Goal: Task Accomplishment & Management: Manage account settings

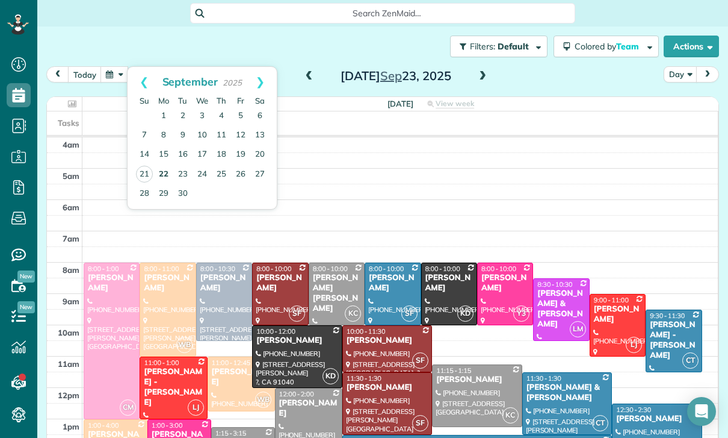
scroll to position [5, 5]
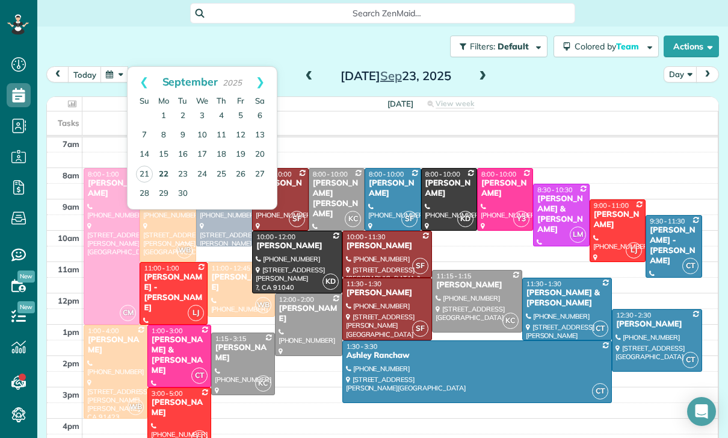
click at [163, 169] on link "22" at bounding box center [163, 174] width 19 height 19
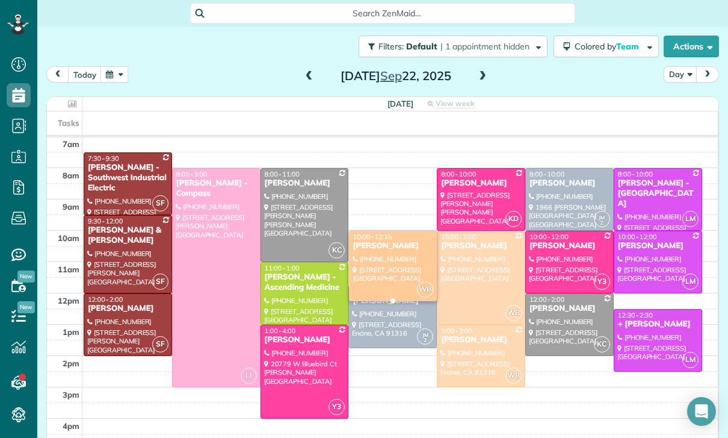
scroll to position [95, 0]
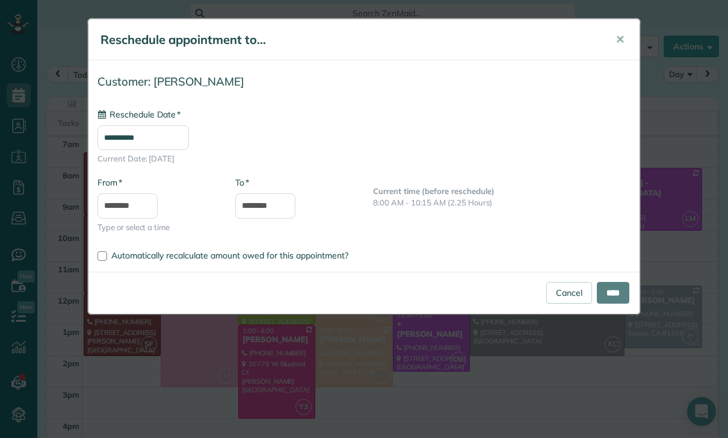
click at [167, 136] on input "**********" at bounding box center [143, 137] width 91 height 25
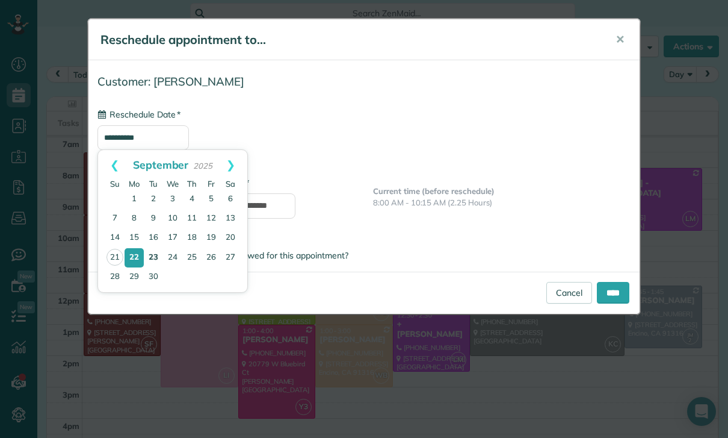
click at [156, 255] on link "23" at bounding box center [153, 257] width 19 height 19
type input "**********"
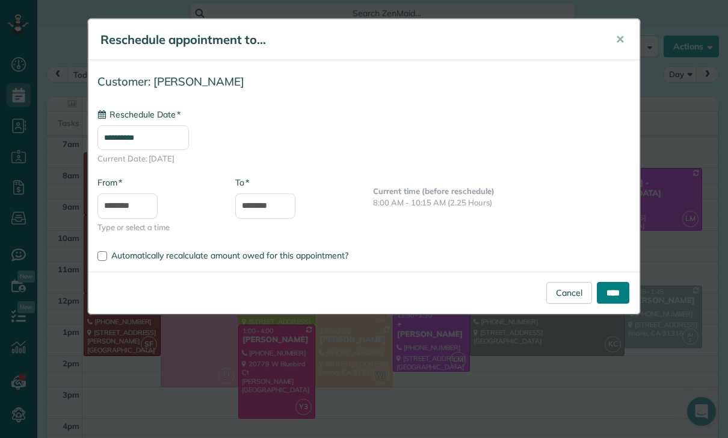
click at [616, 291] on input "****" at bounding box center [613, 293] width 33 height 22
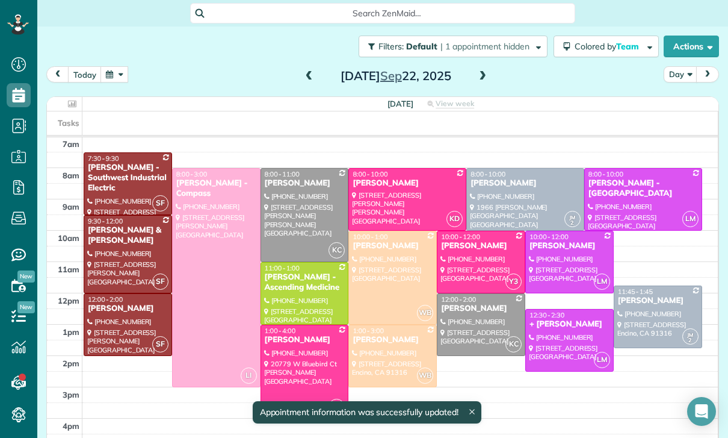
click at [489, 79] on span at bounding box center [482, 76] width 13 height 11
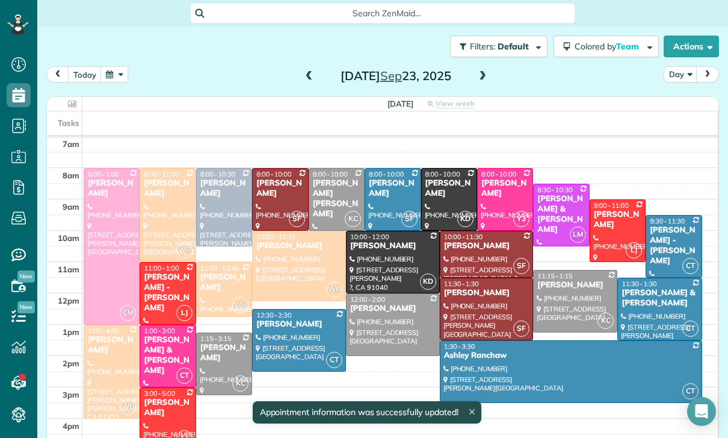
click at [304, 271] on div at bounding box center [299, 265] width 93 height 69
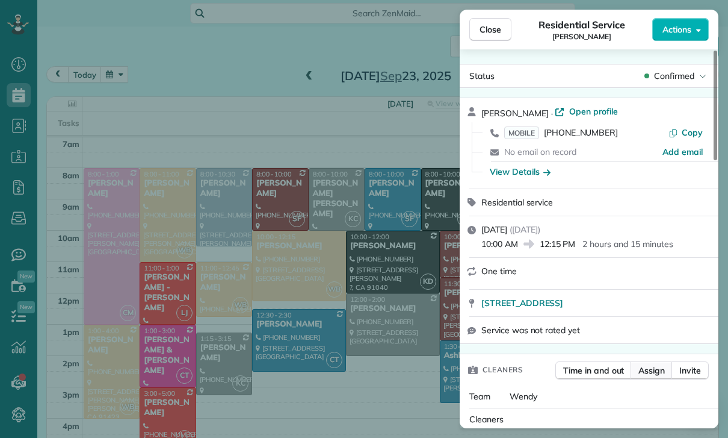
click at [649, 374] on span "Assign" at bounding box center [652, 370] width 26 height 12
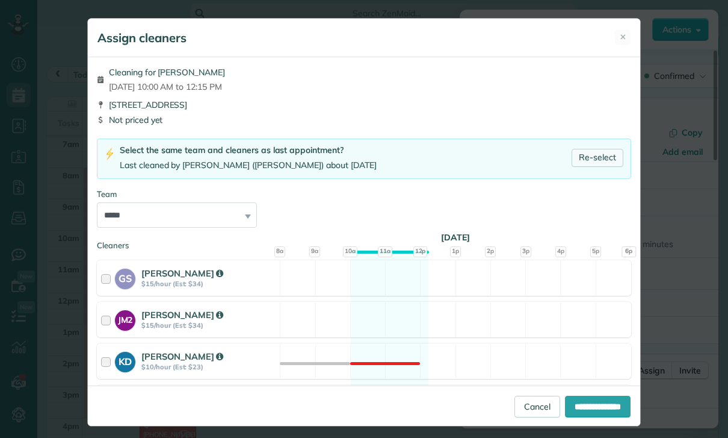
click at [601, 155] on link "Re-select" at bounding box center [598, 158] width 52 height 18
select select "*****"
click at [588, 417] on input "**********" at bounding box center [598, 406] width 66 height 22
type input "**********"
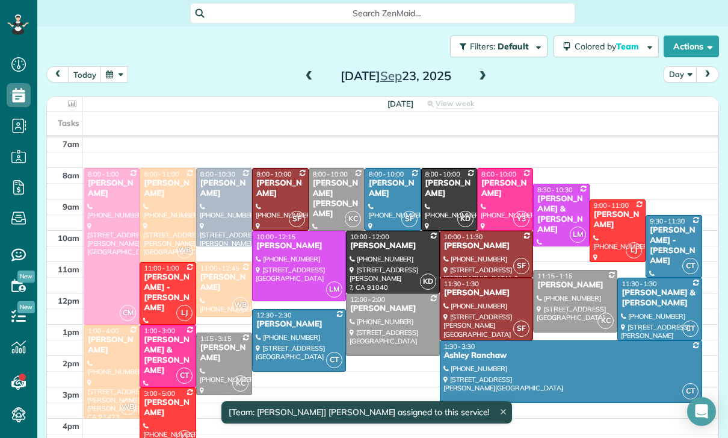
scroll to position [95, 0]
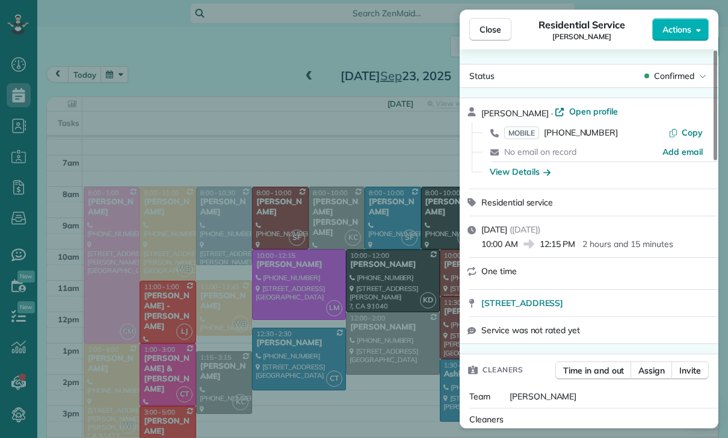
scroll to position [95, 0]
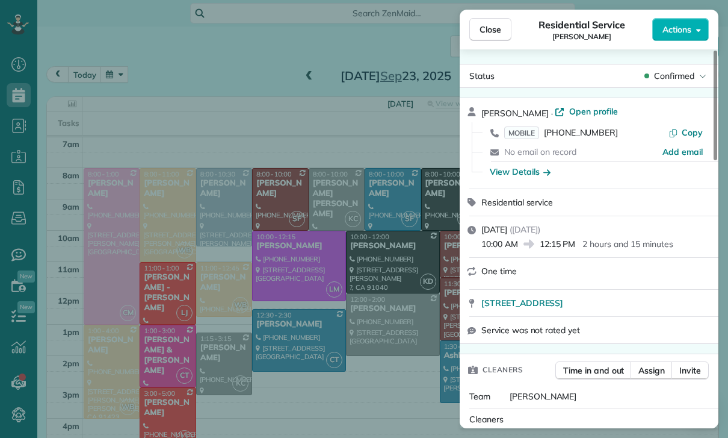
click at [292, 216] on div "Close Residential Service [PERSON_NAME] Actions Status Confirmed [PERSON_NAME] …" at bounding box center [364, 219] width 728 height 438
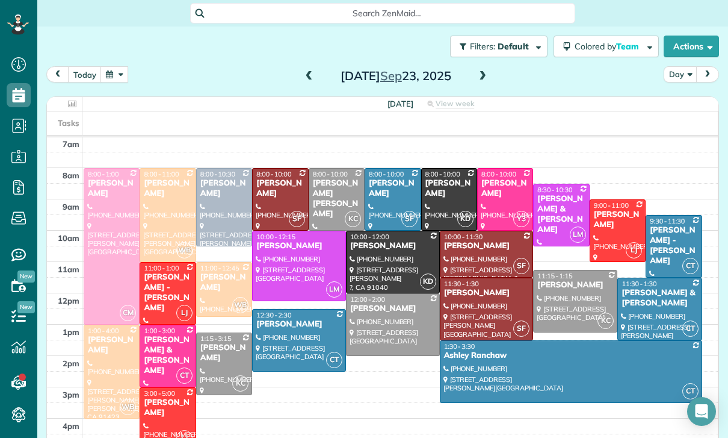
click at [122, 74] on button "button" at bounding box center [115, 74] width 28 height 16
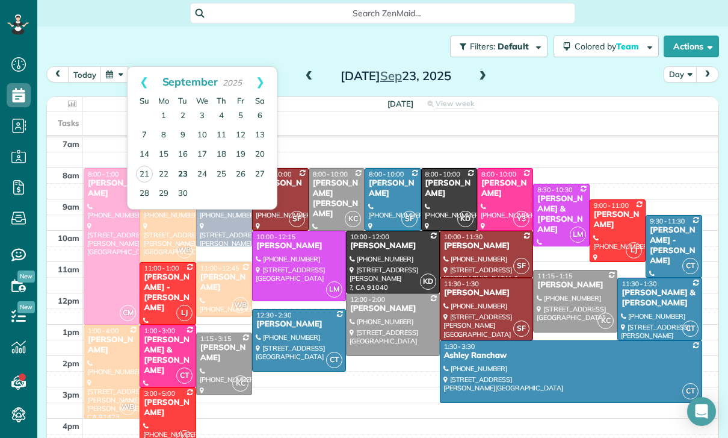
click at [192, 171] on link "23" at bounding box center [182, 174] width 19 height 19
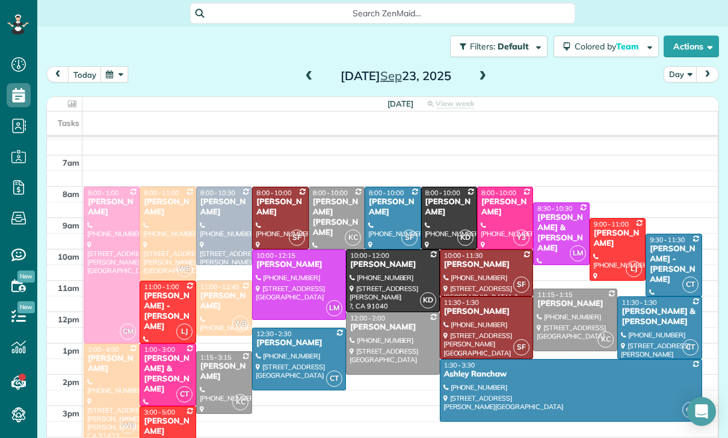
scroll to position [76, 0]
click at [122, 81] on button "button" at bounding box center [115, 74] width 28 height 16
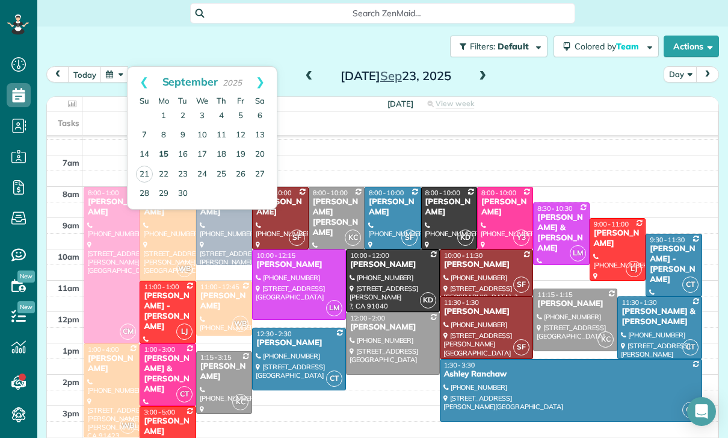
click at [169, 157] on link "15" at bounding box center [163, 154] width 19 height 19
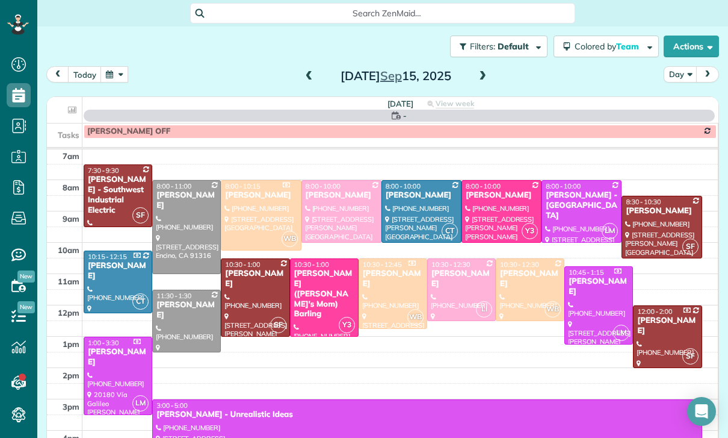
scroll to position [95, 0]
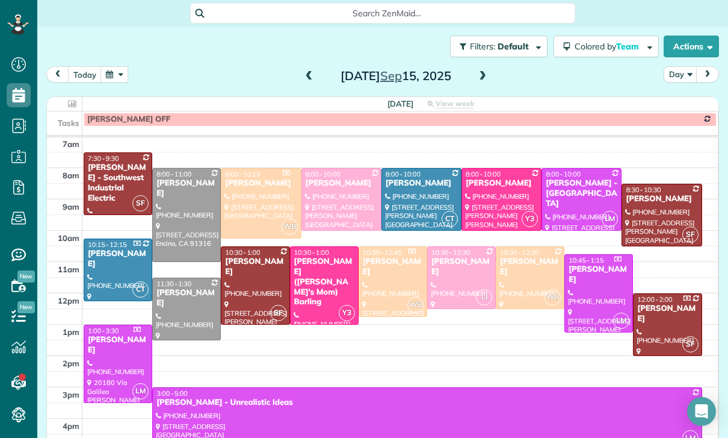
click at [119, 79] on button "button" at bounding box center [115, 74] width 28 height 16
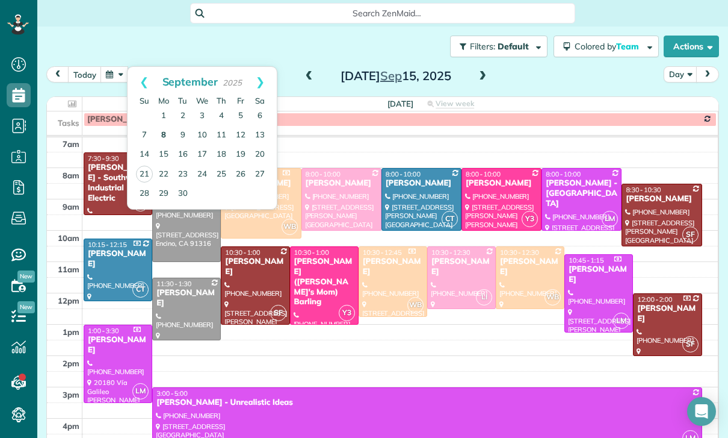
click at [162, 135] on link "8" at bounding box center [163, 135] width 19 height 19
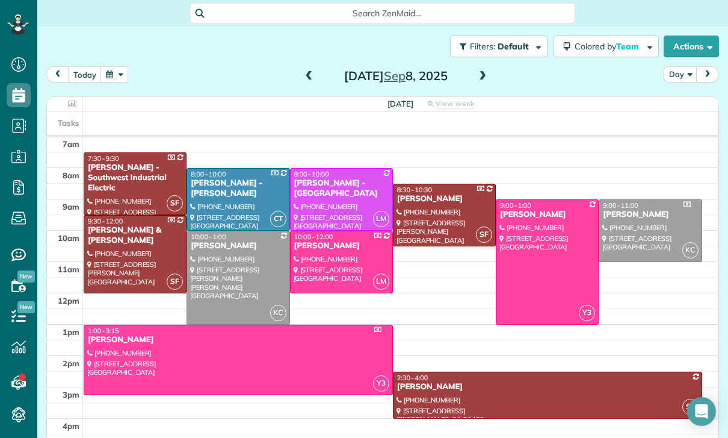
click at [347, 250] on div "[PERSON_NAME]" at bounding box center [342, 246] width 96 height 10
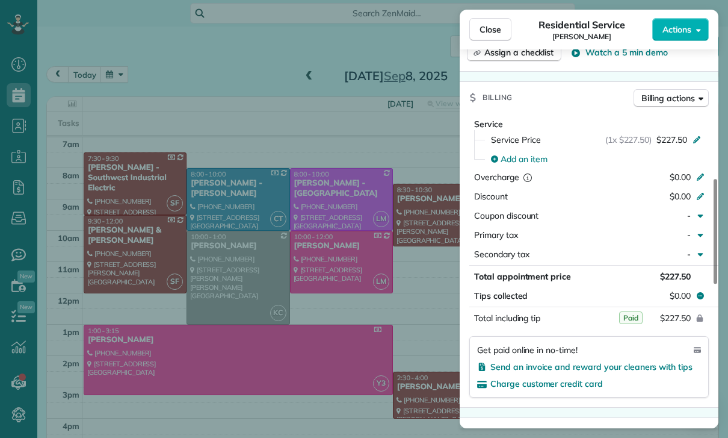
scroll to position [509, 0]
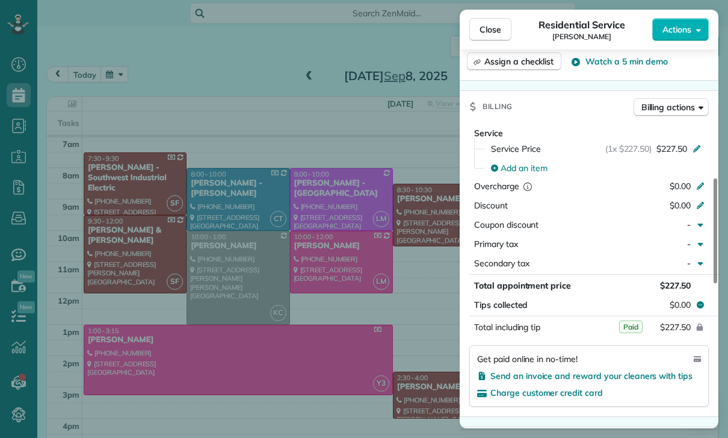
click at [118, 85] on div "Close Residential Service [PERSON_NAME] Actions Status Confirmed [PERSON_NAME] …" at bounding box center [364, 219] width 728 height 438
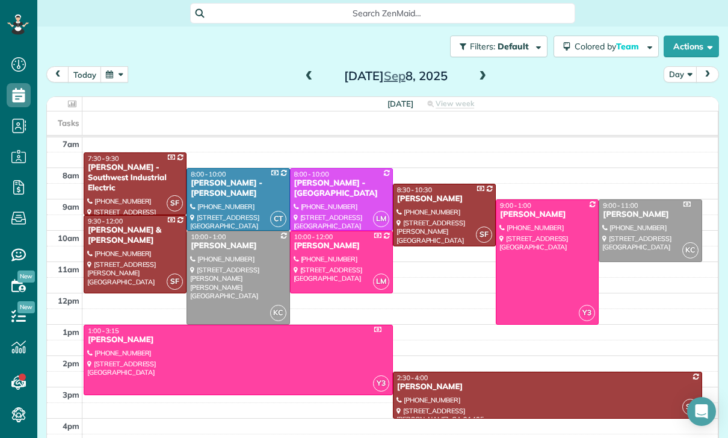
click at [111, 82] on button "button" at bounding box center [115, 74] width 28 height 16
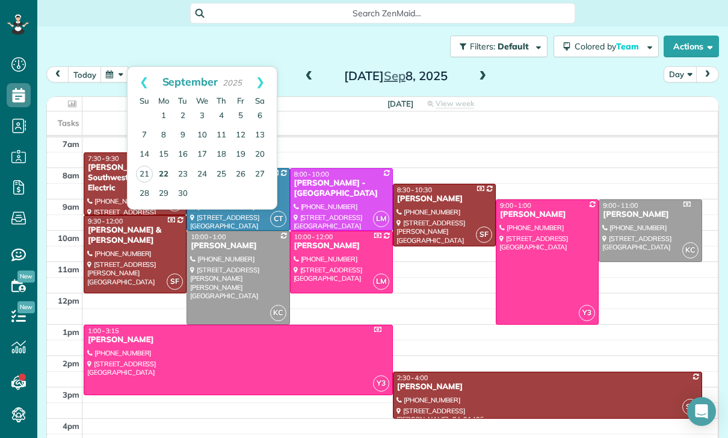
click at [156, 169] on link "22" at bounding box center [163, 174] width 19 height 19
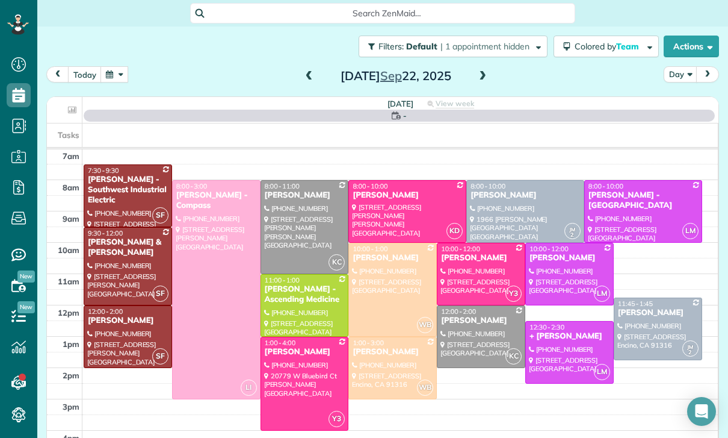
scroll to position [95, 0]
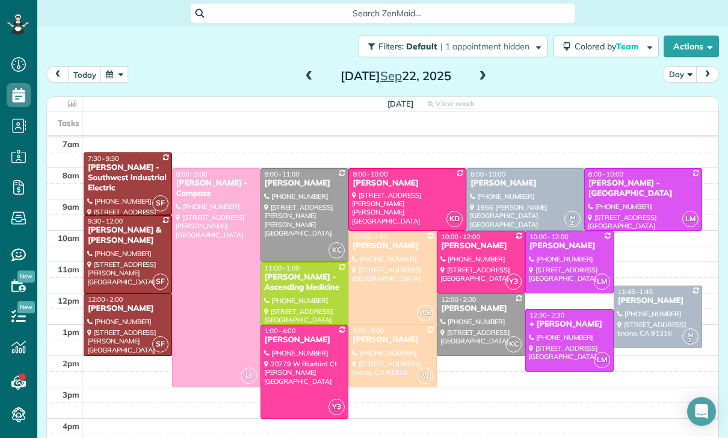
click at [471, 317] on div at bounding box center [481, 324] width 87 height 61
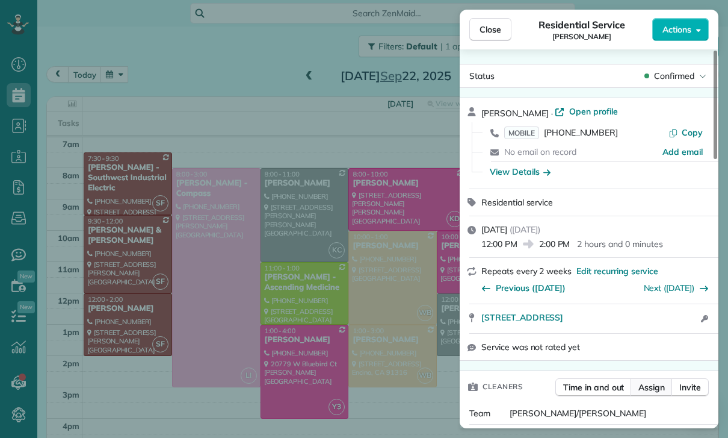
click at [651, 390] on span "Assign" at bounding box center [652, 387] width 26 height 12
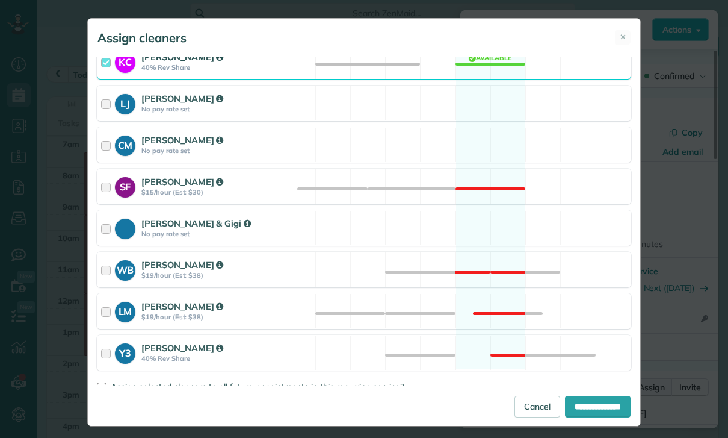
scroll to position [465, 0]
click at [154, 388] on span "Assign selected cleaners to all future appointments in this recurring service?" at bounding box center [257, 387] width 293 height 11
click at [589, 417] on input "**********" at bounding box center [598, 406] width 66 height 22
type input "**********"
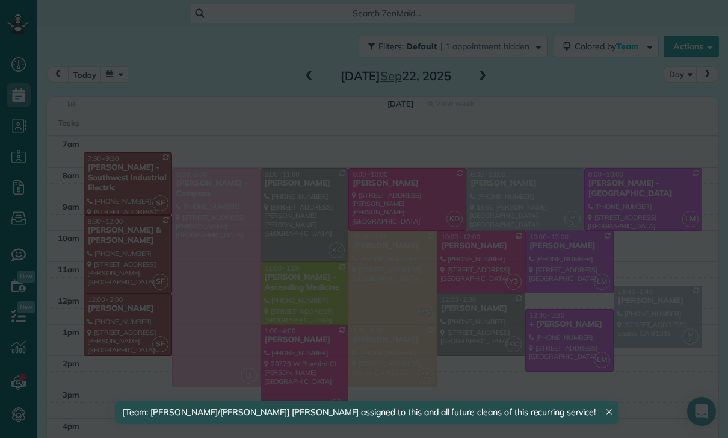
scroll to position [95, 0]
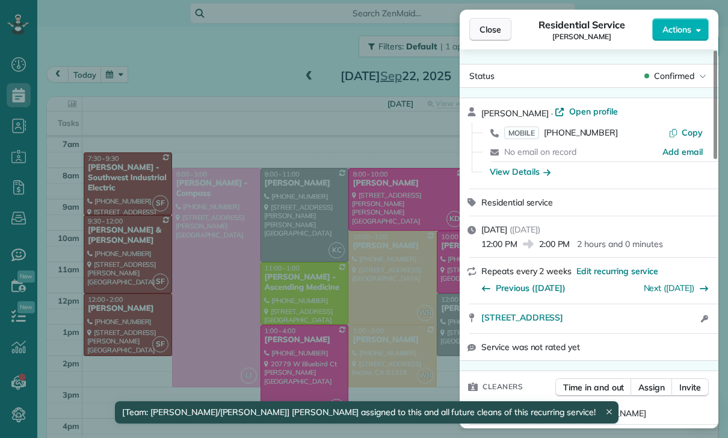
click at [477, 33] on button "Close" at bounding box center [491, 29] width 42 height 23
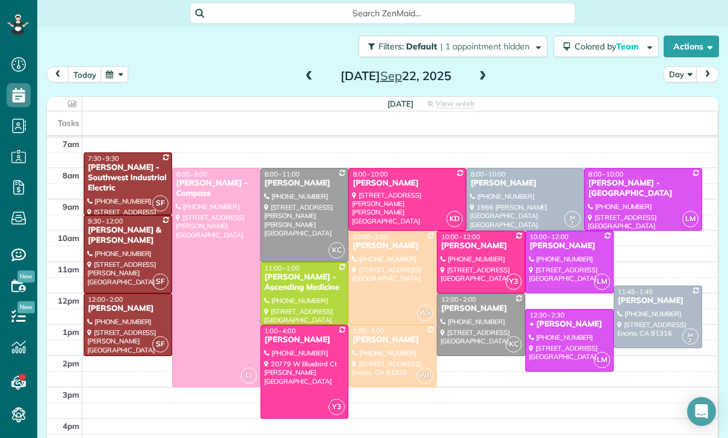
click at [113, 74] on button "button" at bounding box center [115, 74] width 28 height 16
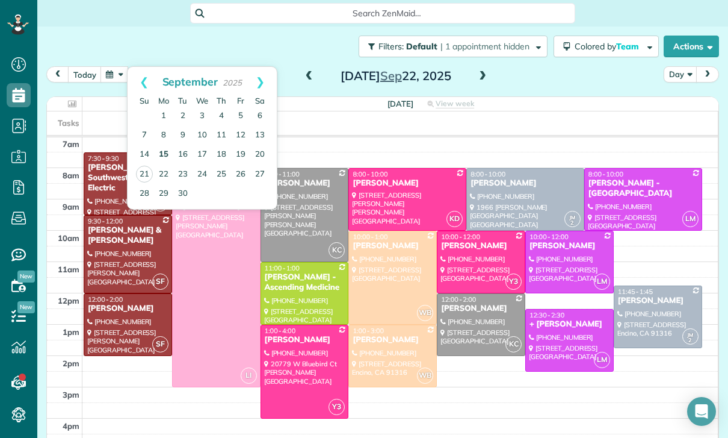
click at [163, 154] on link "15" at bounding box center [163, 154] width 19 height 19
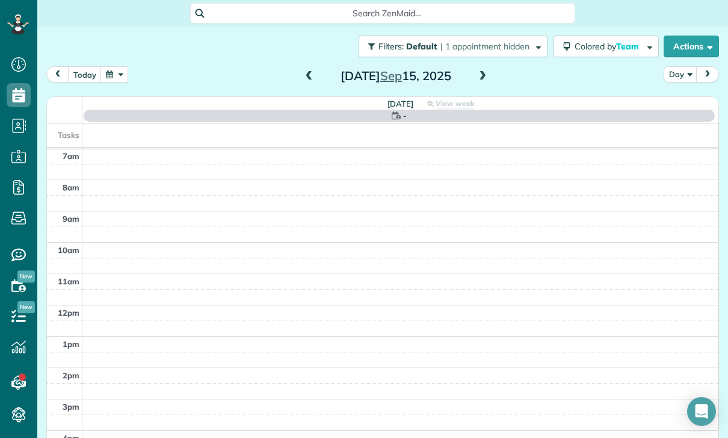
scroll to position [95, 0]
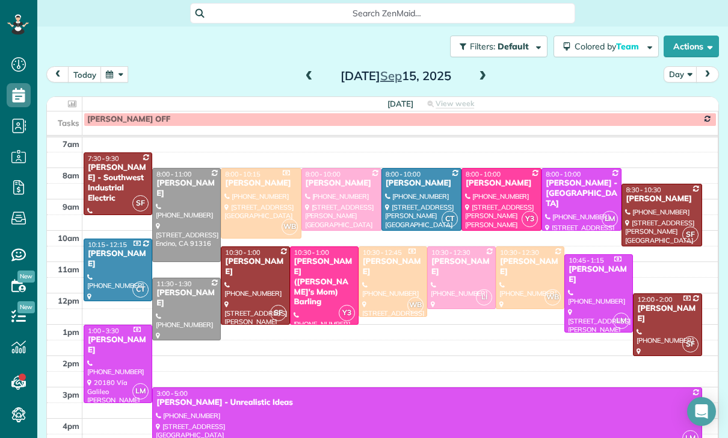
click at [127, 72] on button "button" at bounding box center [115, 74] width 28 height 16
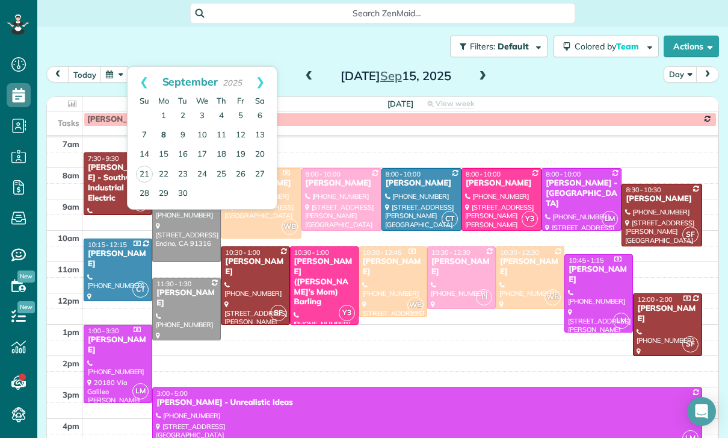
click at [158, 131] on link "8" at bounding box center [163, 135] width 19 height 19
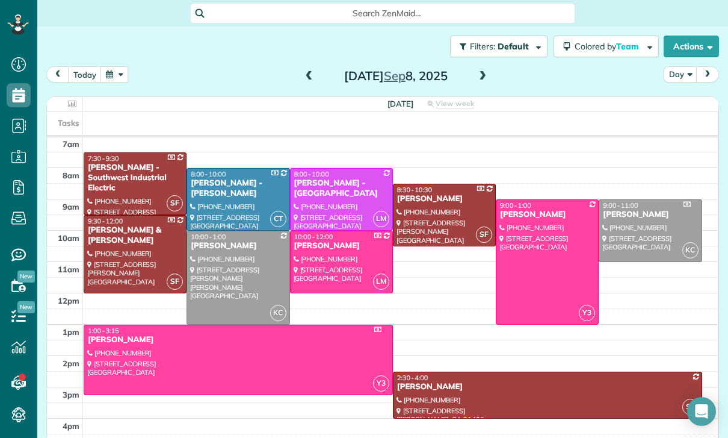
click at [125, 63] on div "Filters: Default | 1 appointment hidden Colored by Team Color by Cleaner Color …" at bounding box center [382, 46] width 691 height 40
click at [108, 82] on button "button" at bounding box center [115, 74] width 28 height 16
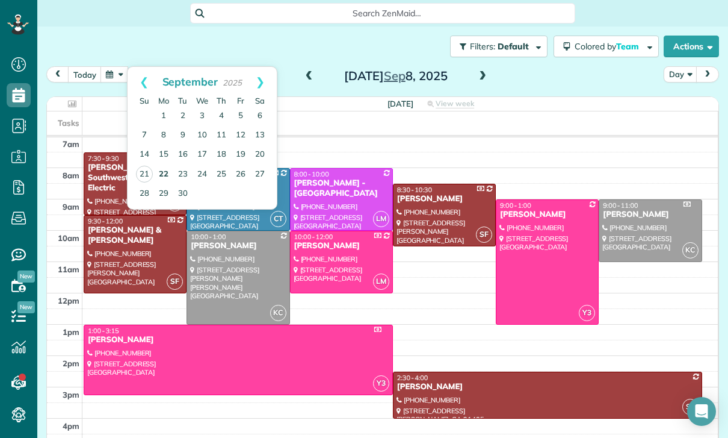
click at [173, 178] on link "22" at bounding box center [163, 174] width 19 height 19
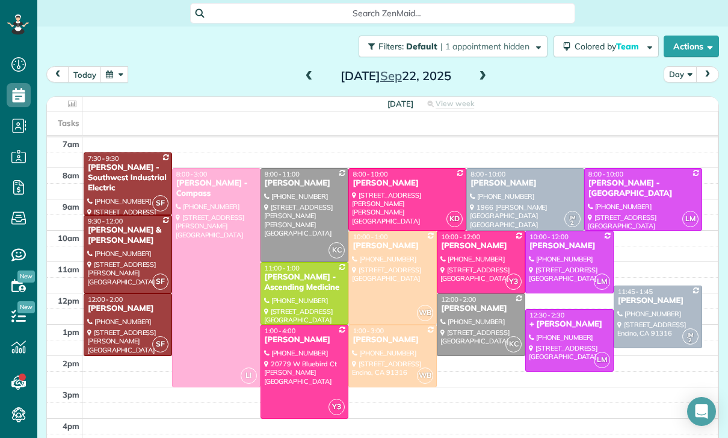
click at [488, 76] on span at bounding box center [482, 76] width 13 height 11
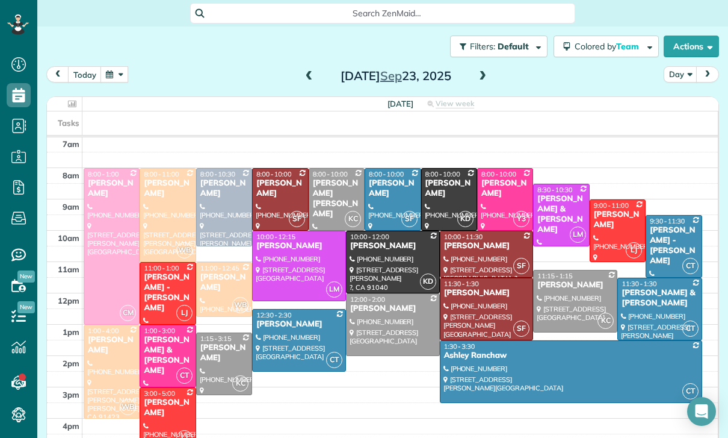
click at [496, 81] on div "[DATE] Day [DATE]" at bounding box center [382, 77] width 673 height 22
click at [472, 75] on div "[DATE]" at bounding box center [396, 75] width 193 height 19
click at [488, 76] on span at bounding box center [482, 76] width 13 height 11
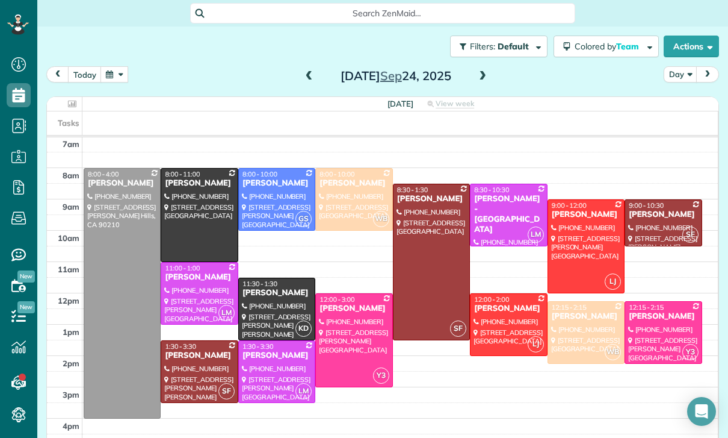
click at [482, 79] on span at bounding box center [482, 76] width 13 height 11
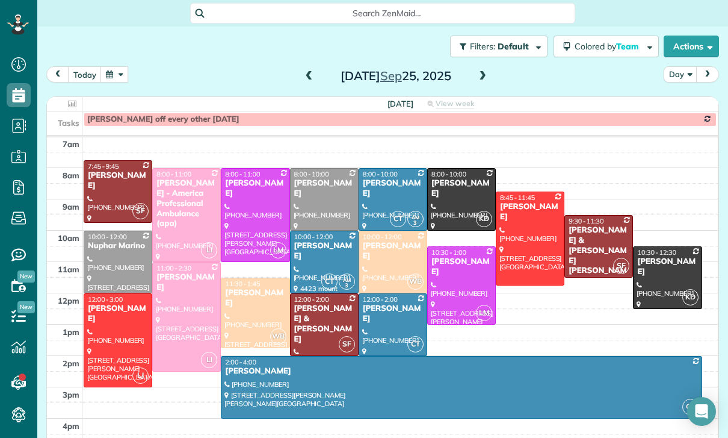
click at [482, 72] on span at bounding box center [482, 76] width 13 height 11
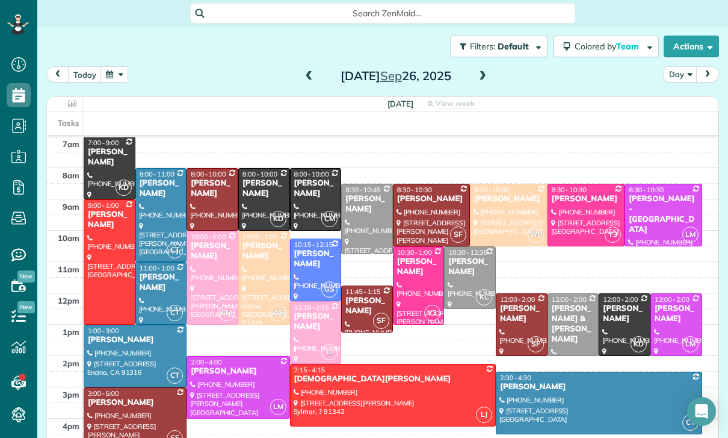
click at [303, 73] on span at bounding box center [309, 76] width 13 height 11
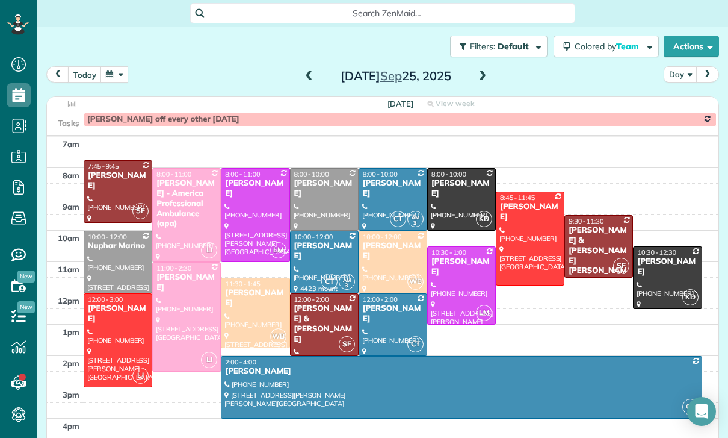
click at [298, 73] on div "[DATE] Day [DATE]" at bounding box center [382, 77] width 673 height 22
click at [314, 75] on span at bounding box center [309, 76] width 13 height 11
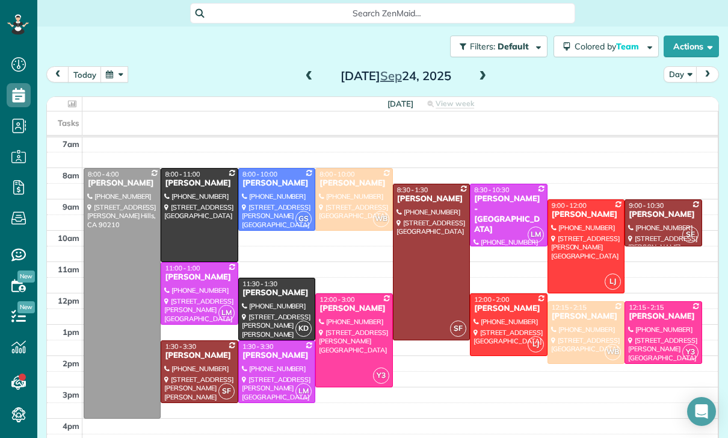
click at [314, 79] on span at bounding box center [309, 76] width 13 height 11
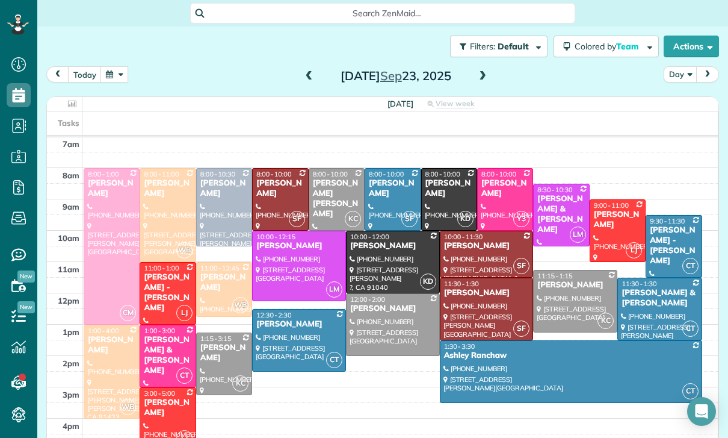
click at [114, 73] on button "button" at bounding box center [115, 74] width 28 height 16
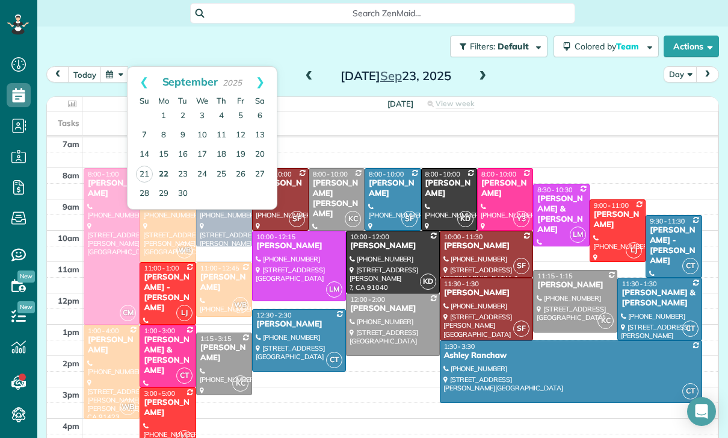
click at [162, 178] on link "22" at bounding box center [163, 174] width 19 height 19
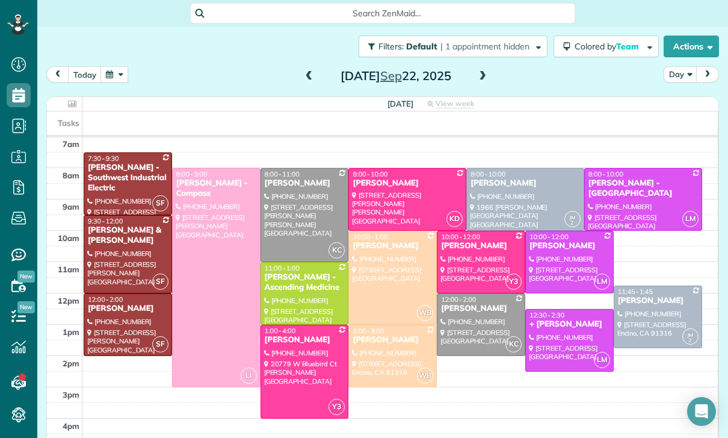
click at [480, 79] on span at bounding box center [482, 76] width 13 height 11
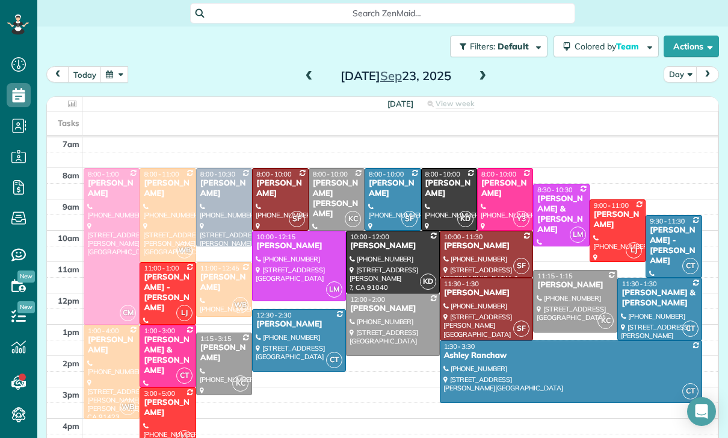
click at [116, 82] on button "button" at bounding box center [115, 74] width 28 height 16
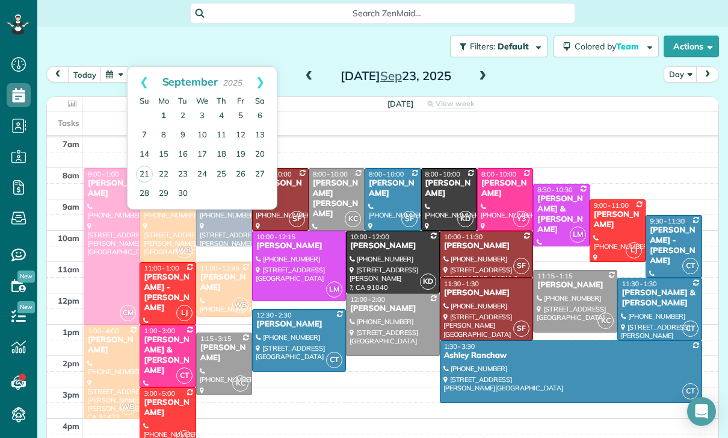
click at [164, 111] on link "1" at bounding box center [163, 116] width 19 height 19
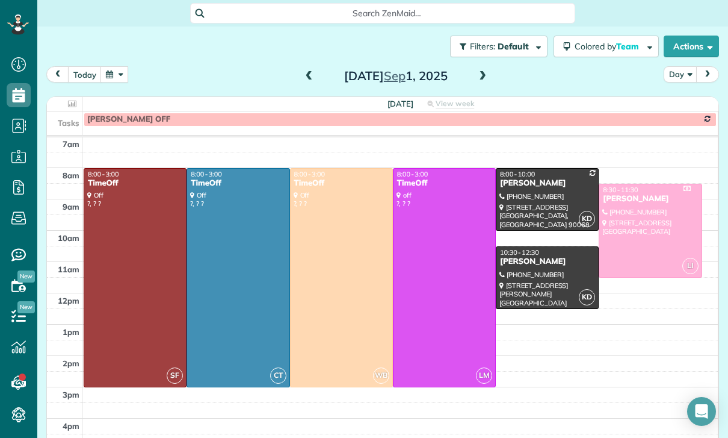
click at [124, 76] on button "button" at bounding box center [115, 74] width 28 height 16
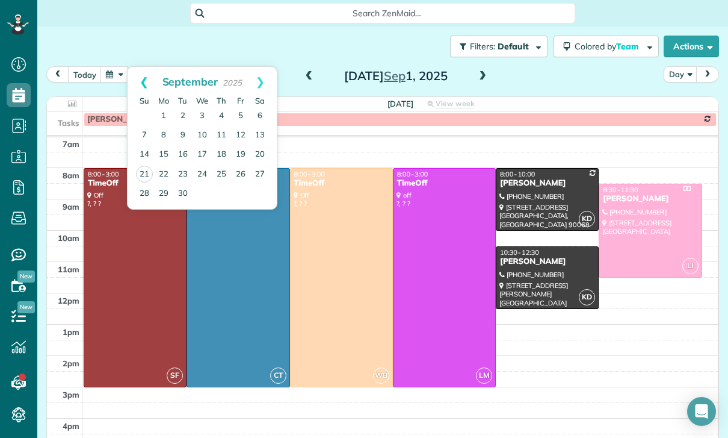
click at [140, 78] on link "Prev" at bounding box center [144, 82] width 33 height 30
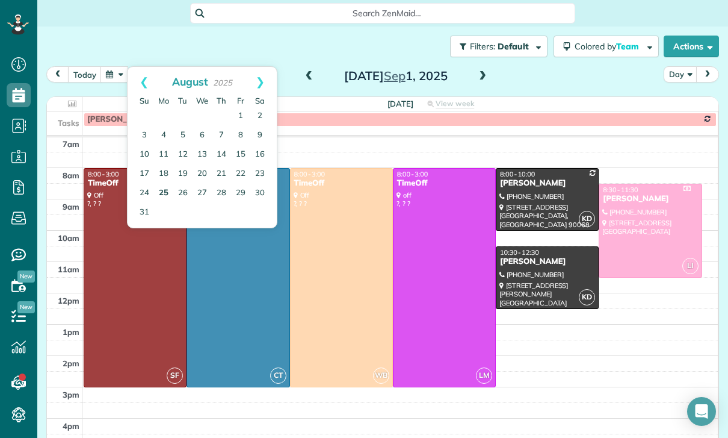
click at [169, 190] on link "25" at bounding box center [163, 193] width 19 height 19
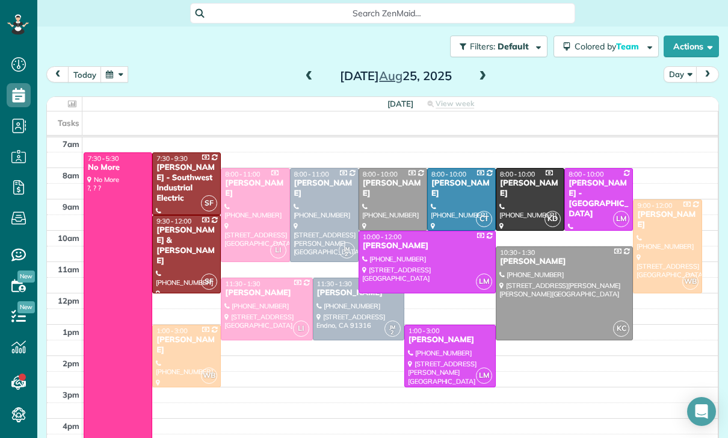
click at [117, 81] on button "button" at bounding box center [115, 74] width 28 height 16
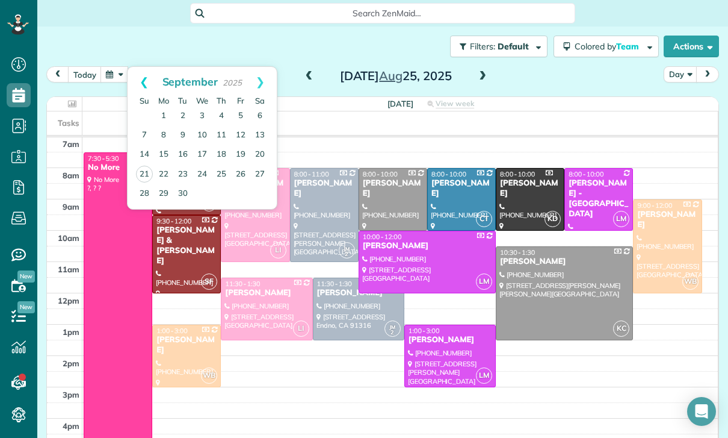
click at [137, 79] on link "Prev" at bounding box center [144, 82] width 33 height 30
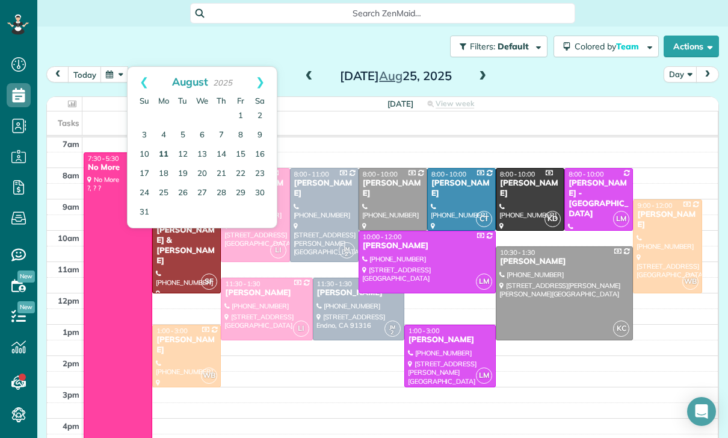
click at [165, 158] on link "11" at bounding box center [163, 154] width 19 height 19
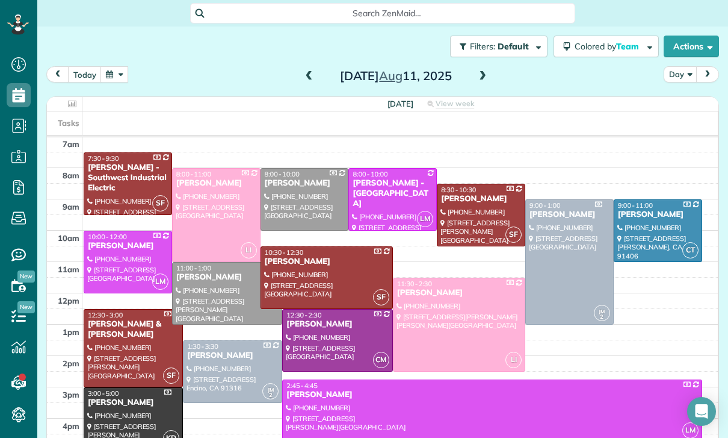
click at [117, 66] on button "button" at bounding box center [115, 74] width 28 height 16
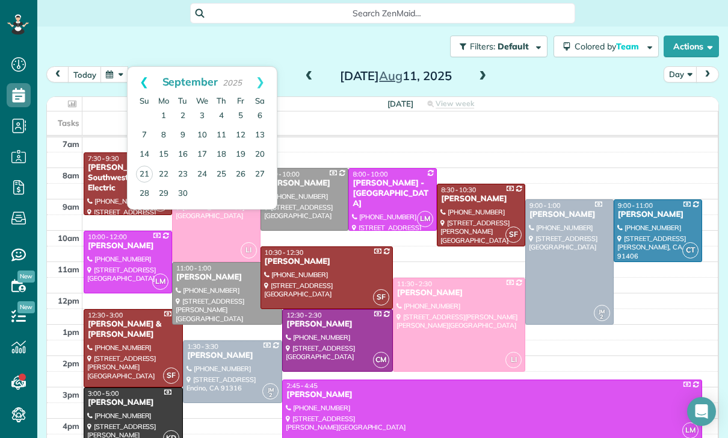
click at [138, 82] on link "Prev" at bounding box center [144, 82] width 33 height 30
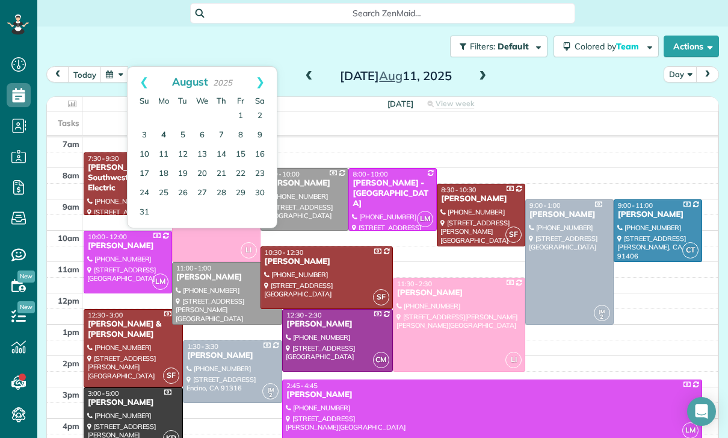
click at [162, 131] on link "4" at bounding box center [163, 135] width 19 height 19
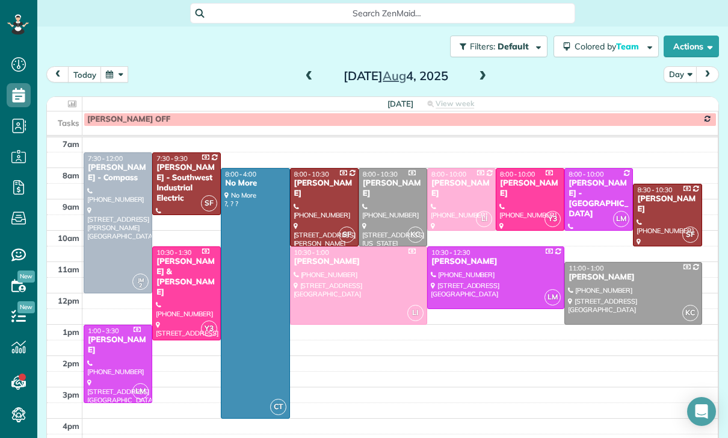
click at [122, 75] on button "button" at bounding box center [115, 74] width 28 height 16
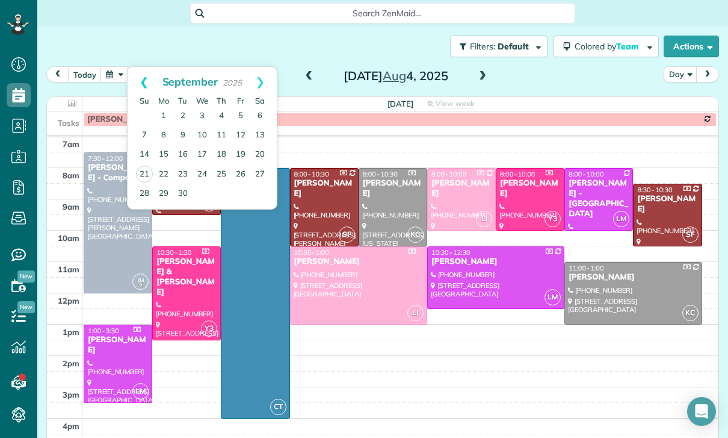
click at [139, 85] on link "Prev" at bounding box center [144, 82] width 33 height 30
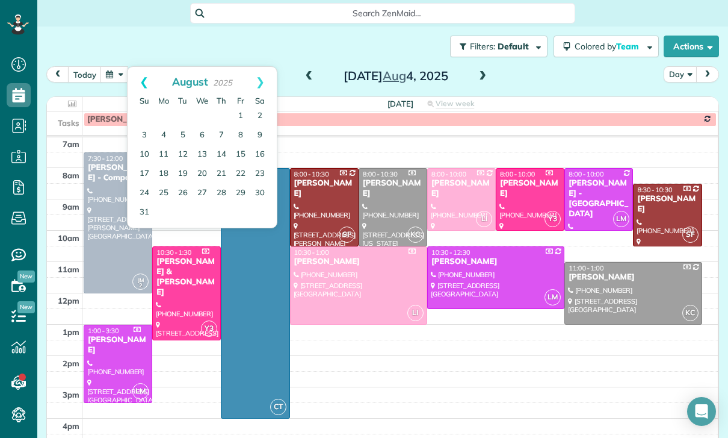
click at [142, 80] on link "Prev" at bounding box center [144, 82] width 33 height 30
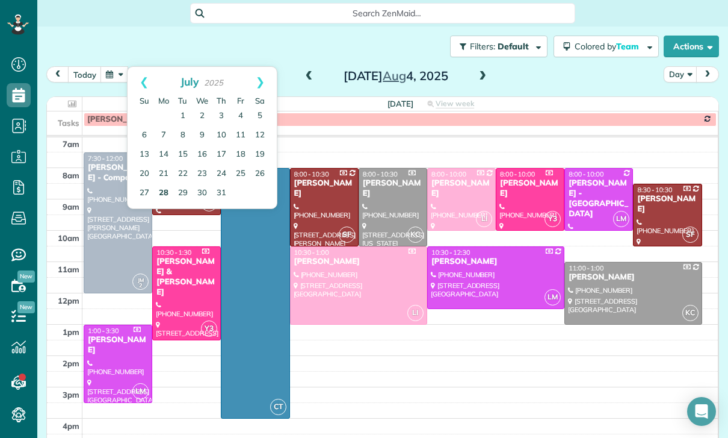
click at [164, 189] on link "28" at bounding box center [163, 193] width 19 height 19
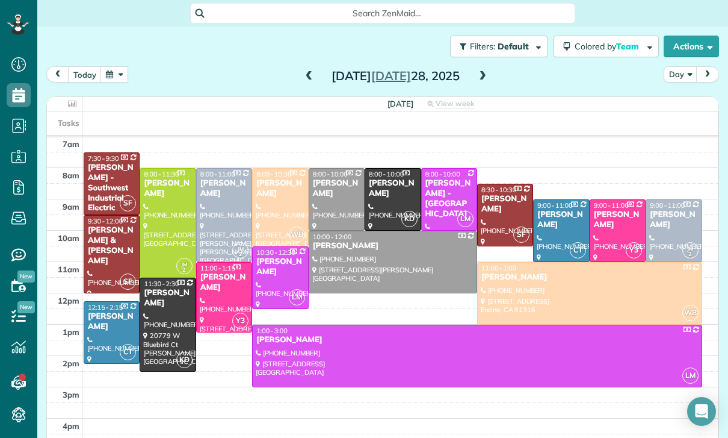
click at [119, 69] on button "button" at bounding box center [115, 74] width 28 height 16
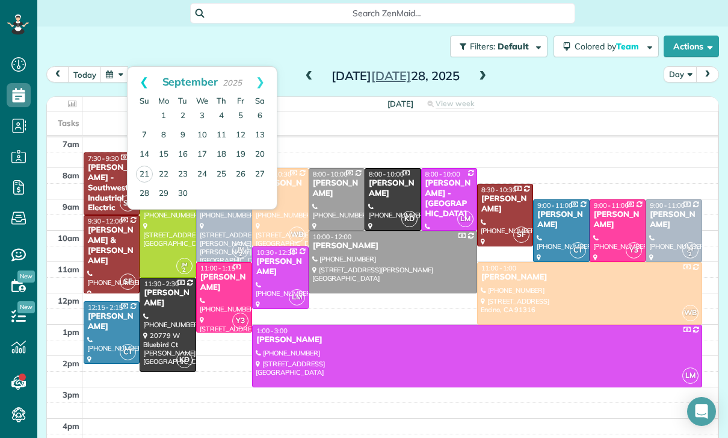
click at [135, 79] on link "Prev" at bounding box center [144, 82] width 33 height 30
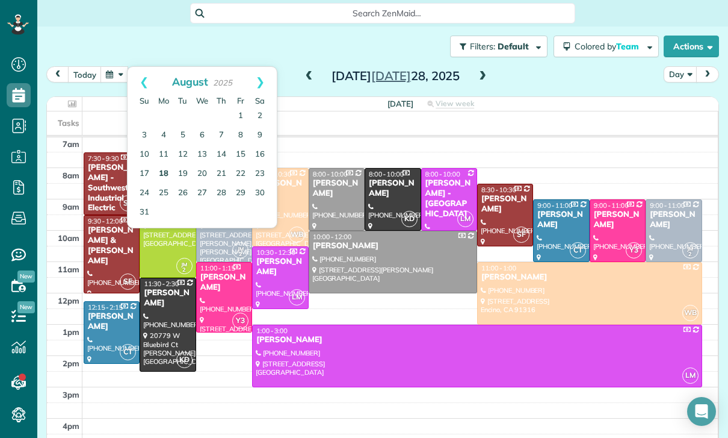
click at [164, 172] on link "18" at bounding box center [163, 173] width 19 height 19
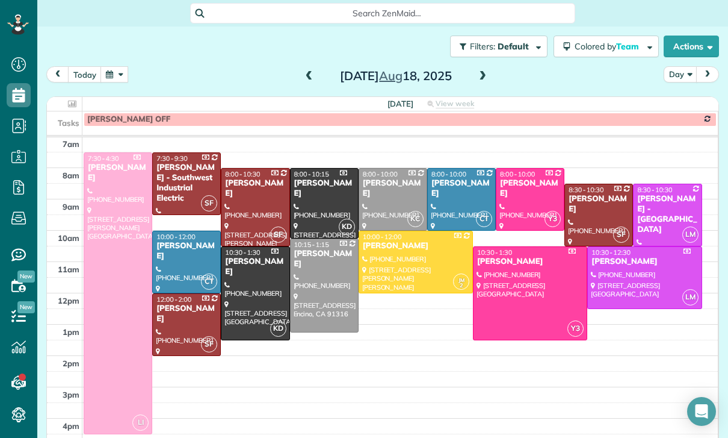
click at [116, 78] on button "button" at bounding box center [115, 74] width 28 height 16
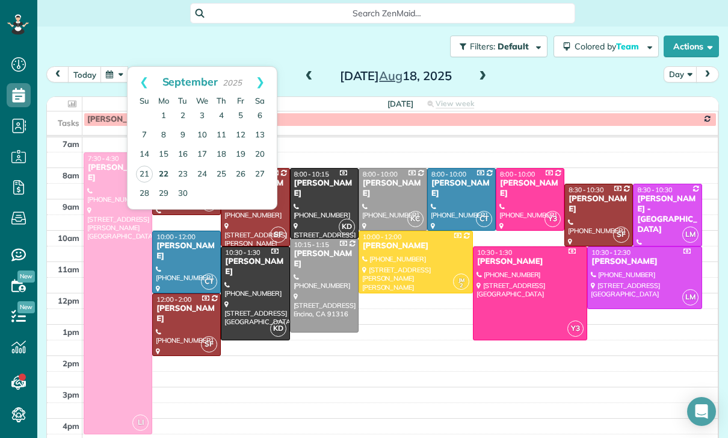
click at [156, 178] on link "22" at bounding box center [163, 174] width 19 height 19
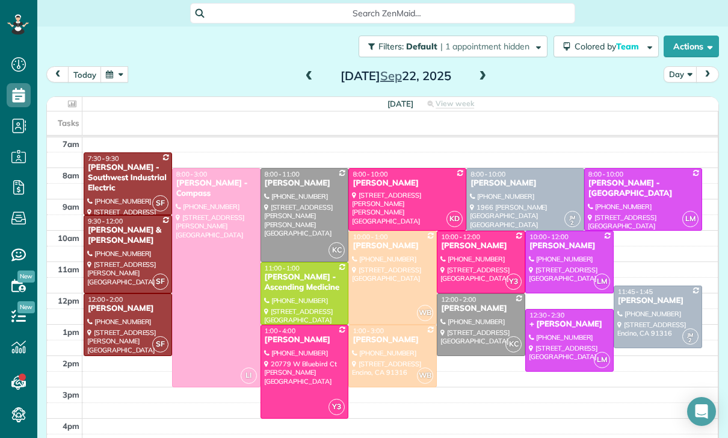
click at [298, 206] on div at bounding box center [304, 215] width 87 height 93
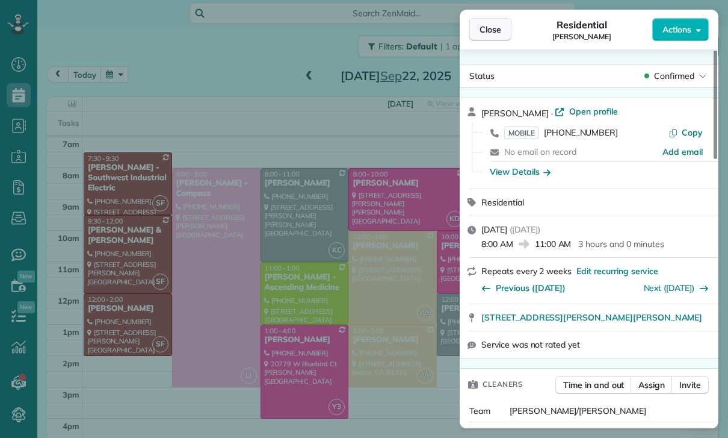
click at [488, 32] on span "Close" at bounding box center [491, 29] width 22 height 12
